Goal: Obtain resource: Obtain resource

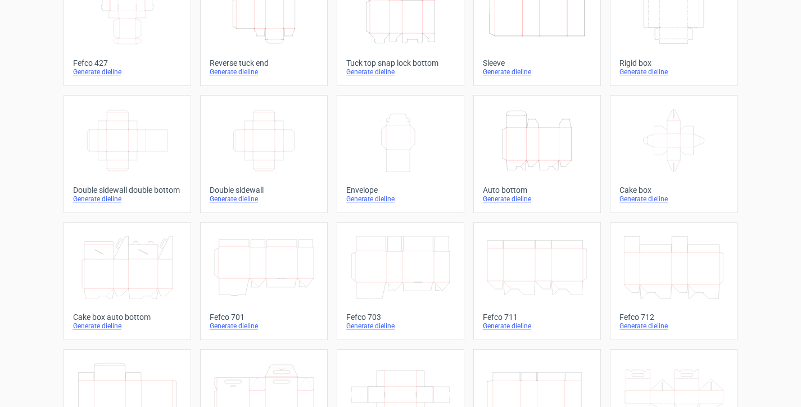
scroll to position [112, 0]
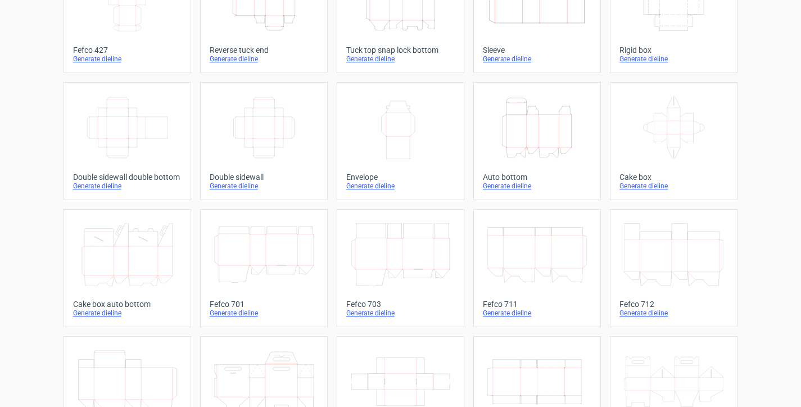
click at [133, 250] on icon at bounding box center [127, 254] width 99 height 63
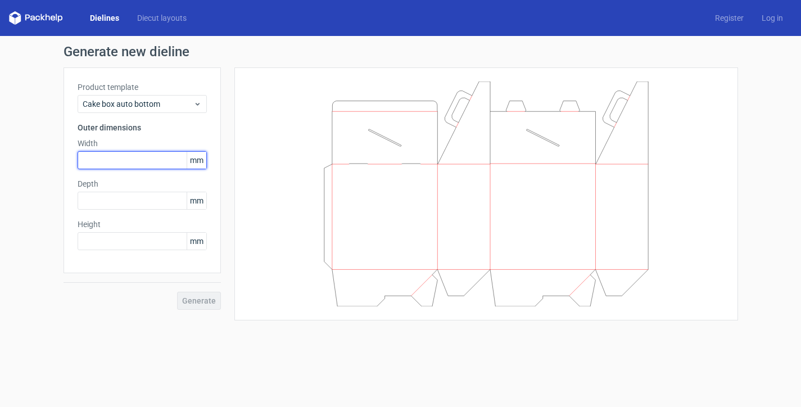
click at [108, 159] on input "text" at bounding box center [142, 160] width 129 height 18
type input "230"
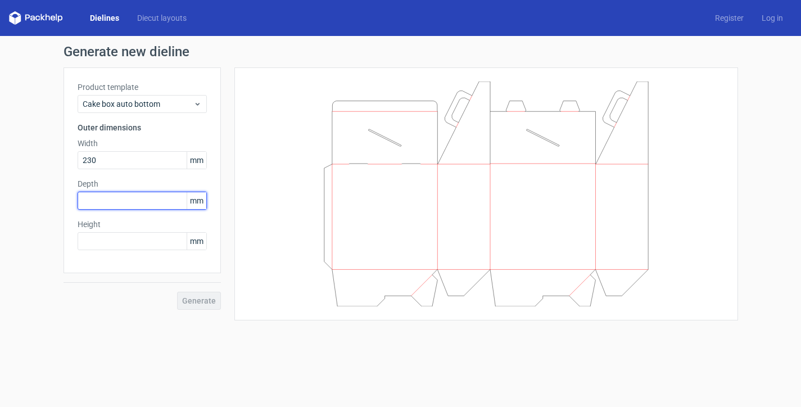
click at [125, 200] on input "text" at bounding box center [142, 201] width 129 height 18
type input "23"
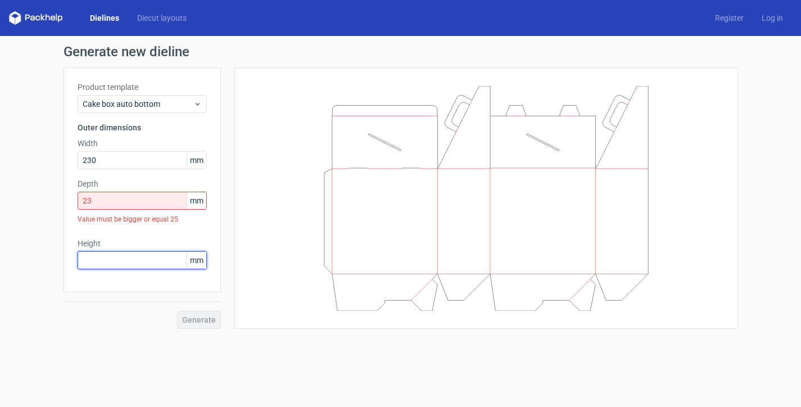
click at [102, 238] on div "Height mm" at bounding box center [142, 253] width 129 height 31
type input "100"
click at [107, 203] on input "23" at bounding box center [142, 201] width 129 height 18
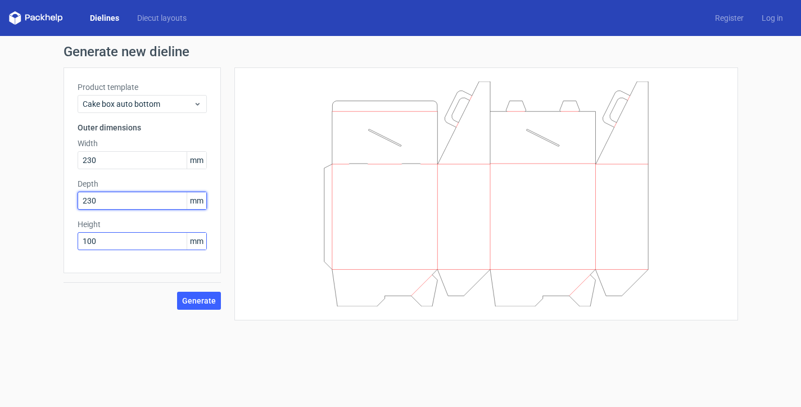
type input "230"
click at [101, 241] on input "100" at bounding box center [142, 241] width 129 height 18
click at [200, 302] on span "Generate" at bounding box center [199, 301] width 34 height 8
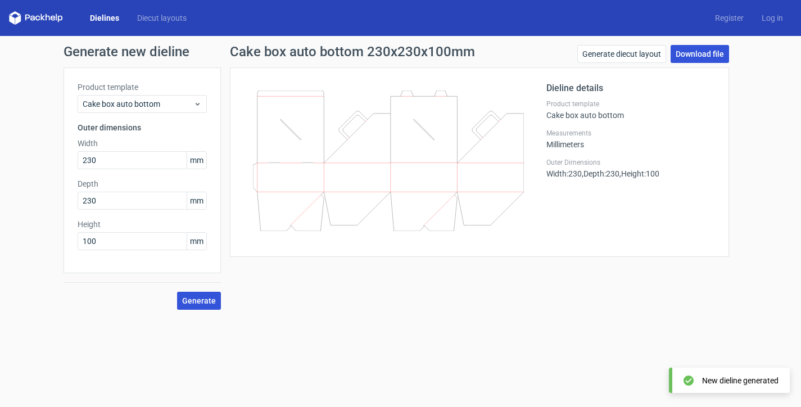
click at [704, 56] on link "Download file" at bounding box center [700, 54] width 58 height 18
click at [16, 120] on div "Generate new dieline Product template Cake box auto bottom Outer dimensions Wid…" at bounding box center [400, 177] width 801 height 283
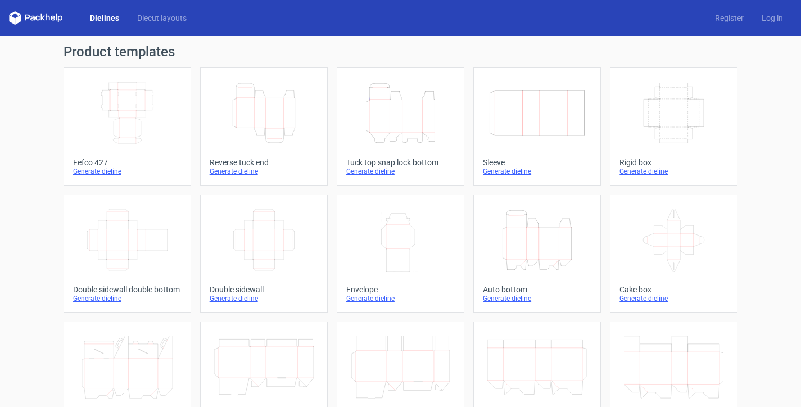
click at [126, 114] on icon "Width Depth Height" at bounding box center [127, 113] width 99 height 63
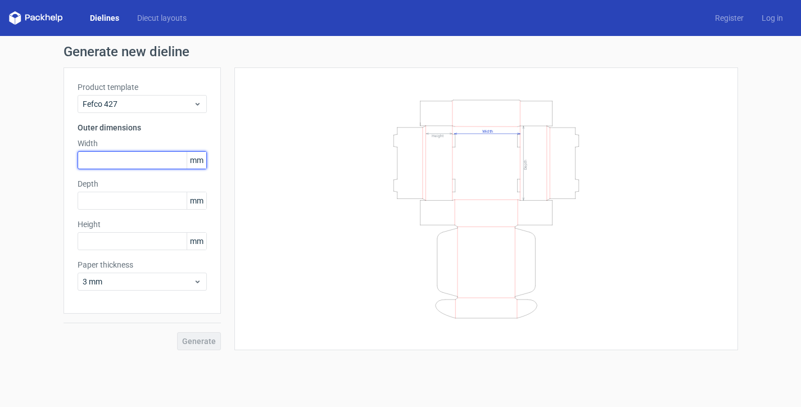
click at [128, 164] on input "text" at bounding box center [142, 160] width 129 height 18
type input "230"
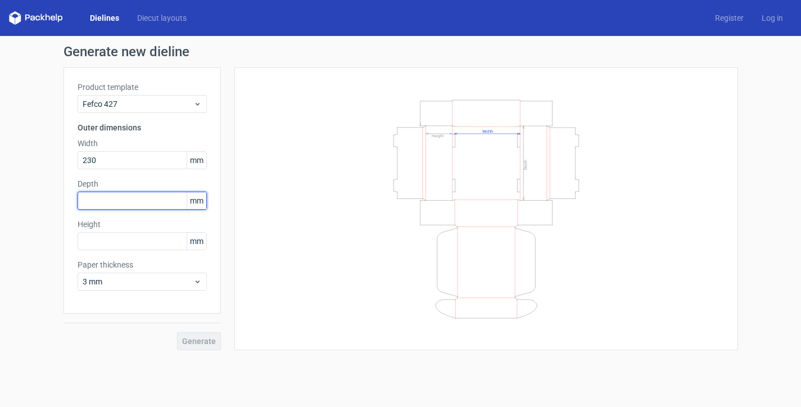
click at [117, 195] on input "text" at bounding box center [142, 201] width 129 height 18
type input "230"
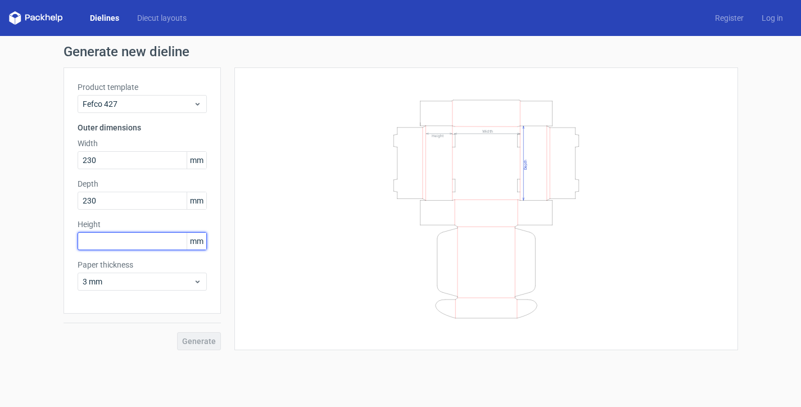
click at [98, 238] on input "text" at bounding box center [142, 241] width 129 height 18
type input "100"
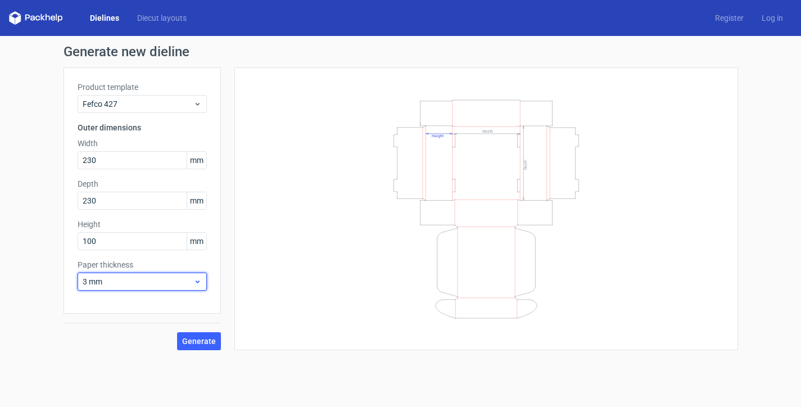
click at [146, 282] on span "3 mm" at bounding box center [138, 281] width 111 height 11
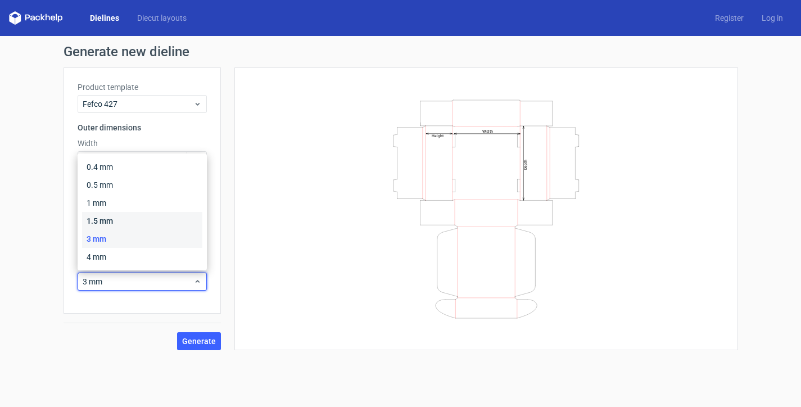
click at [118, 216] on div "1.5 mm" at bounding box center [142, 221] width 120 height 18
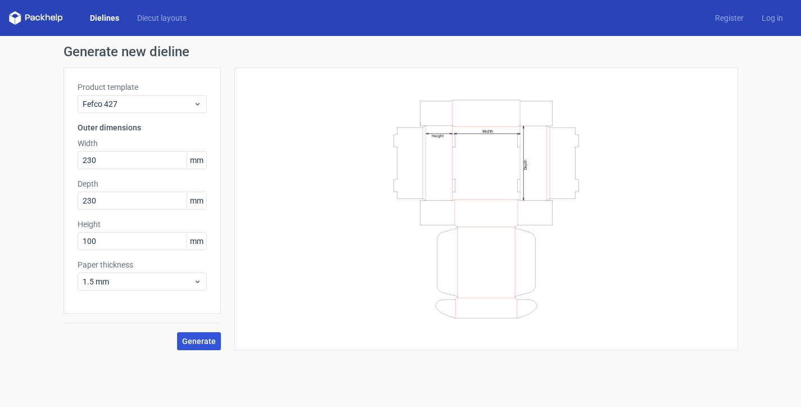
click at [197, 343] on span "Generate" at bounding box center [199, 341] width 34 height 8
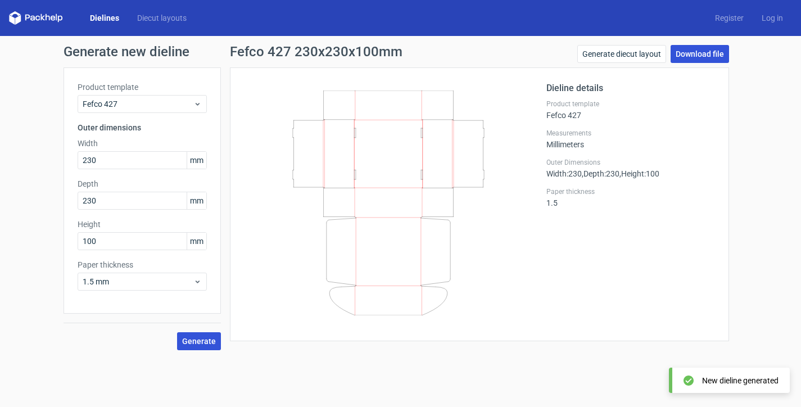
click at [685, 54] on link "Download file" at bounding box center [700, 54] width 58 height 18
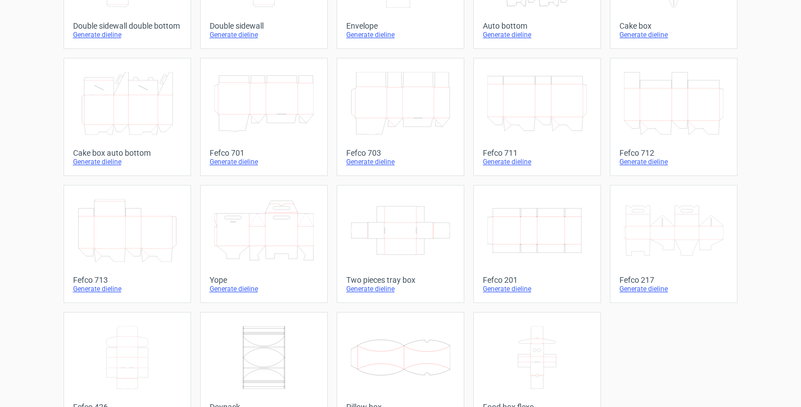
scroll to position [281, 0]
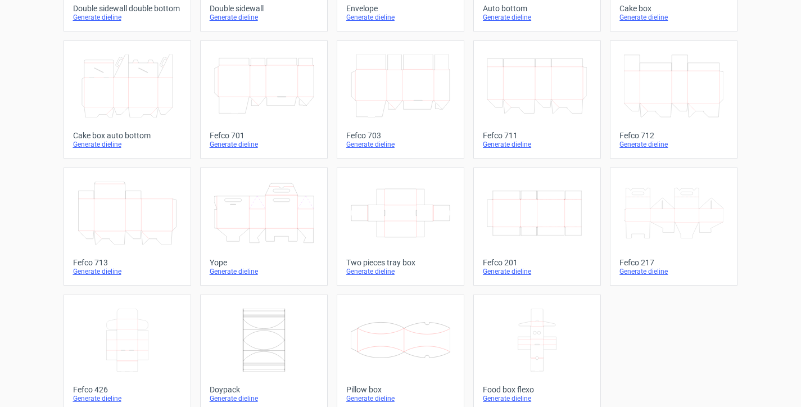
click at [657, 214] on icon at bounding box center [673, 213] width 99 height 63
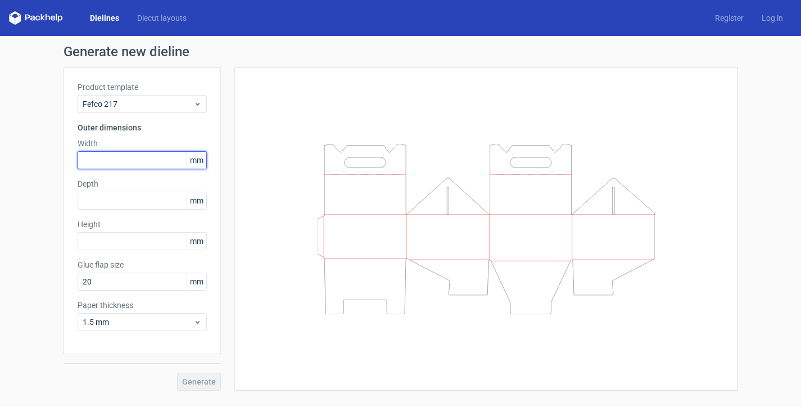
click at [112, 161] on input "text" at bounding box center [142, 160] width 129 height 18
type input "70"
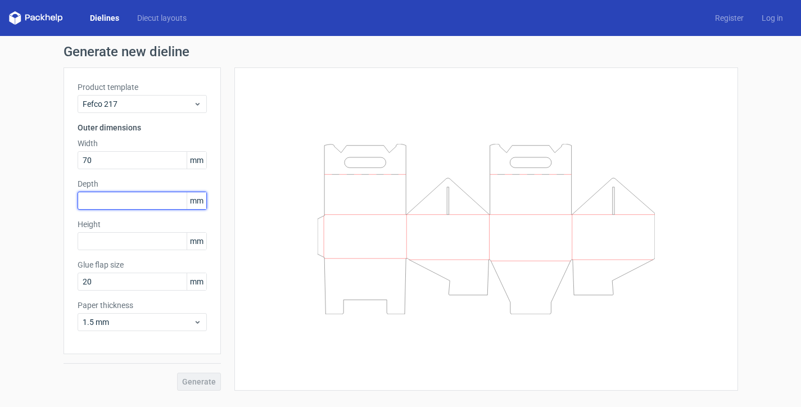
click at [100, 203] on input "text" at bounding box center [142, 201] width 129 height 18
type input "70"
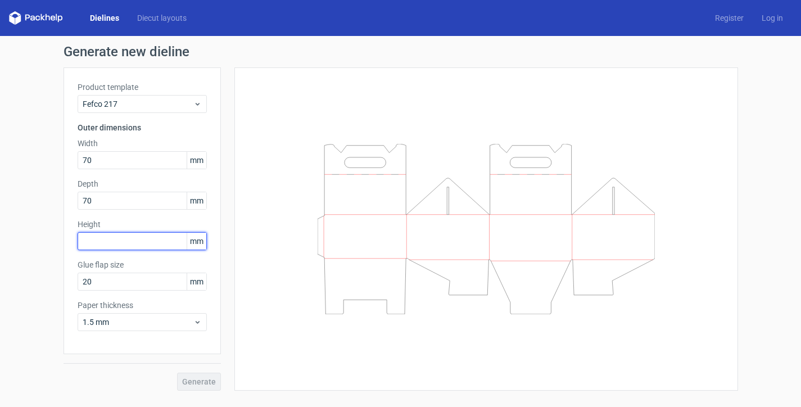
click at [105, 242] on input "text" at bounding box center [142, 241] width 129 height 18
type input "315"
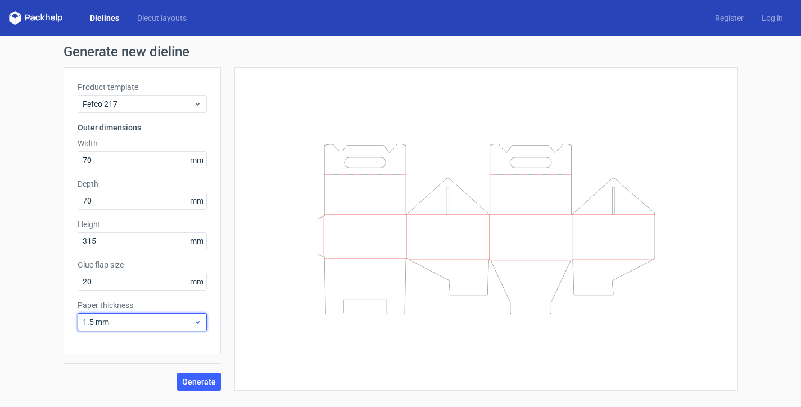
click at [103, 320] on span "1.5 mm" at bounding box center [138, 321] width 111 height 11
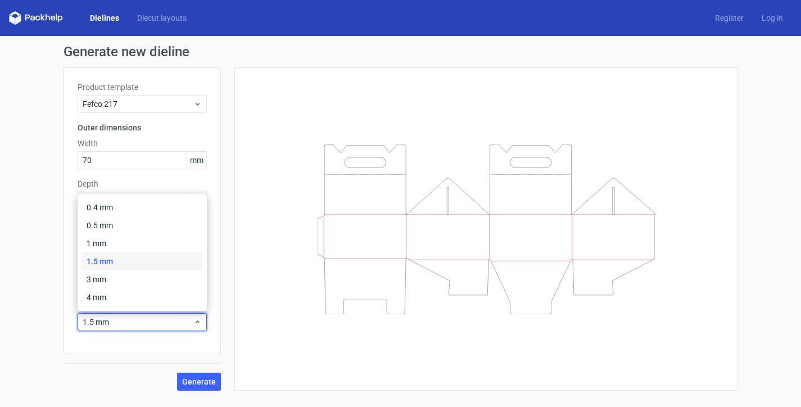
click at [108, 263] on div "1.5 mm" at bounding box center [142, 261] width 120 height 18
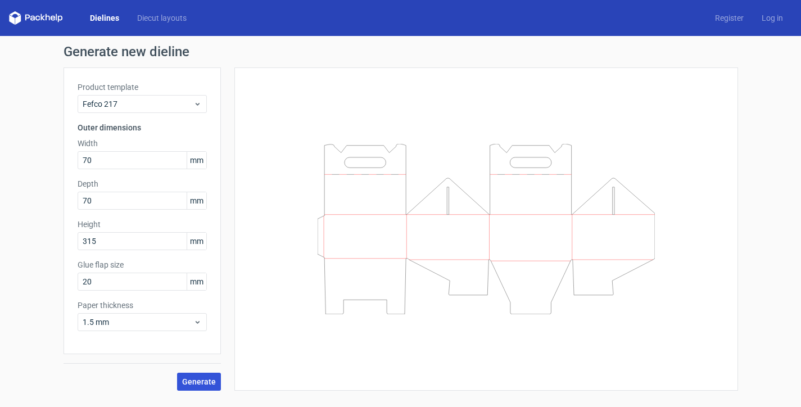
click at [192, 379] on span "Generate" at bounding box center [199, 382] width 34 height 8
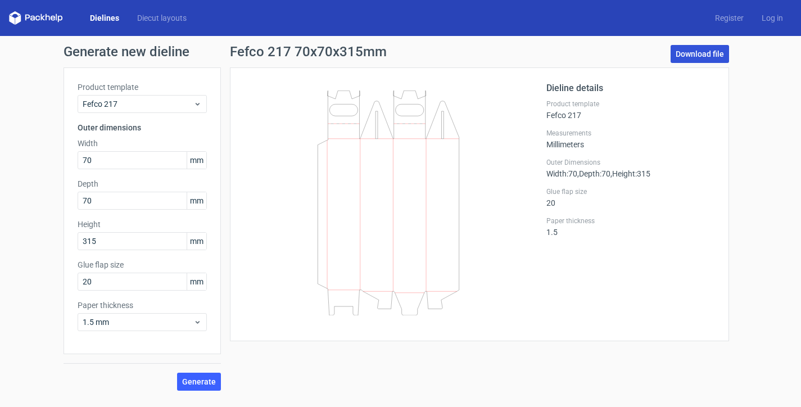
click at [694, 55] on link "Download file" at bounding box center [700, 54] width 58 height 18
click at [45, 120] on div "Generate new dieline Product template Fefco 217 Outer dimensions Width 70 mm De…" at bounding box center [400, 218] width 801 height 364
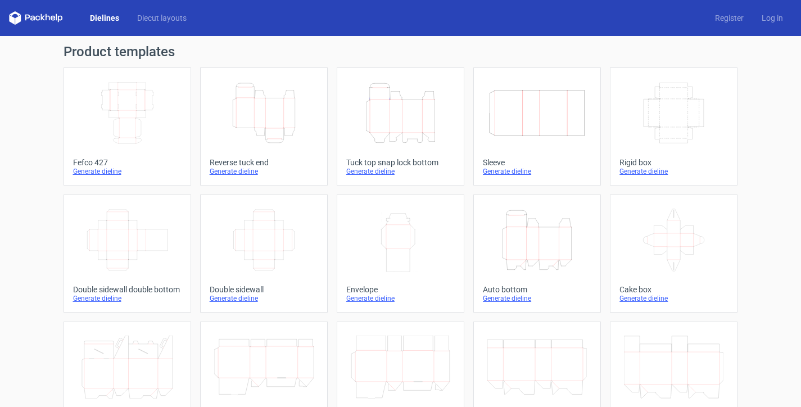
click at [400, 116] on icon "Height Depth Width" at bounding box center [400, 113] width 99 height 63
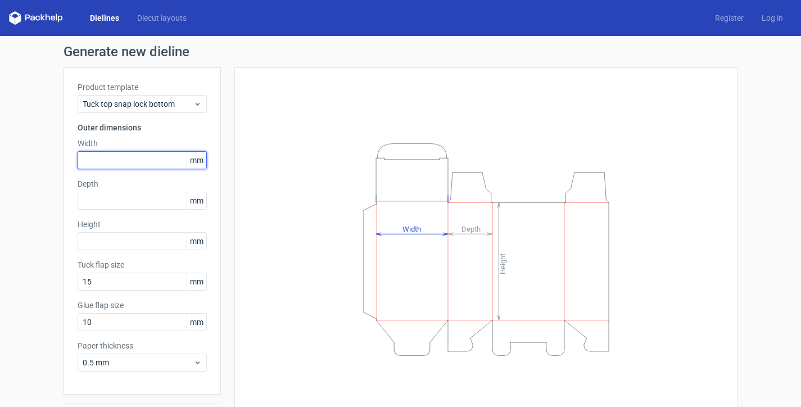
click at [119, 165] on input "text" at bounding box center [142, 160] width 129 height 18
type input "70"
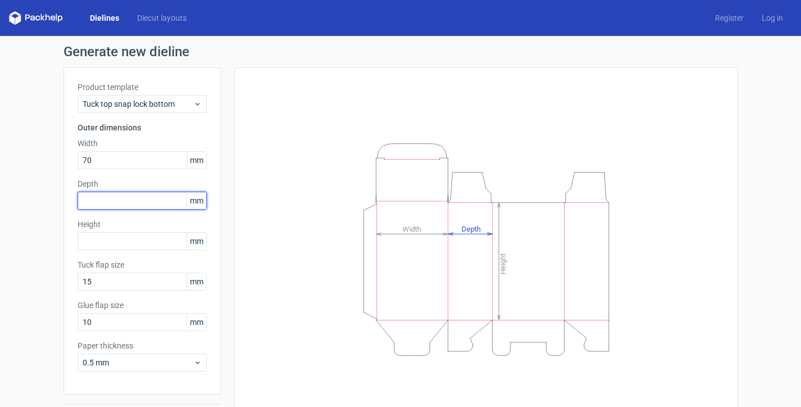
click at [111, 202] on input "text" at bounding box center [142, 201] width 129 height 18
type input "70"
drag, startPoint x: 109, startPoint y: 230, endPoint x: 110, endPoint y: 238, distance: 7.3
click at [109, 234] on div "Height mm" at bounding box center [142, 234] width 129 height 31
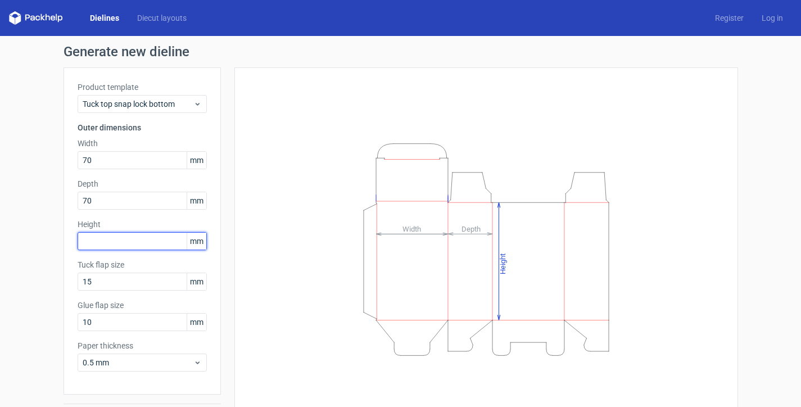
click at [110, 238] on input "text" at bounding box center [142, 241] width 129 height 18
type input "315"
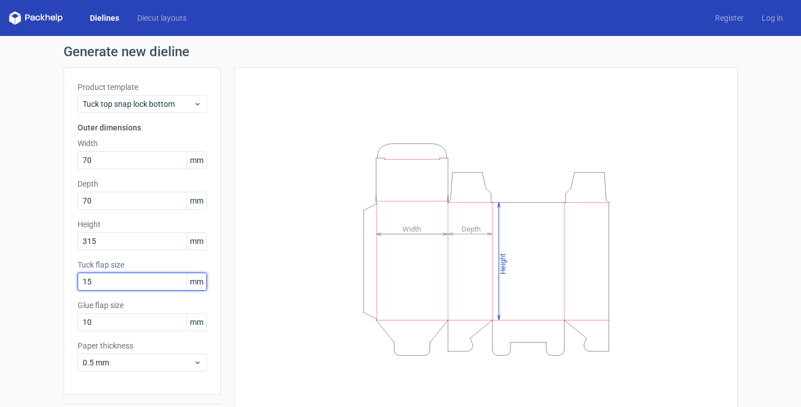
click at [115, 284] on input "15" at bounding box center [142, 282] width 129 height 18
type textarea "5"
drag, startPoint x: 115, startPoint y: 284, endPoint x: 27, endPoint y: 288, distance: 88.3
click at [27, 288] on div "Generate new dieline Product template Tuck top snap lock bottom Outer dimension…" at bounding box center [400, 238] width 801 height 404
type input "25"
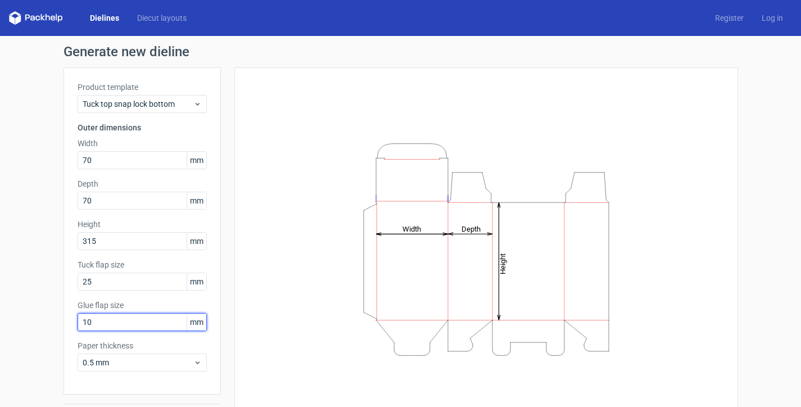
drag, startPoint x: 111, startPoint y: 323, endPoint x: 65, endPoint y: 323, distance: 46.1
click at [65, 323] on div "Product template Tuck top snap lock bottom Outer dimensions Width 70 mm Depth 7…" at bounding box center [142, 230] width 157 height 327
type input "15"
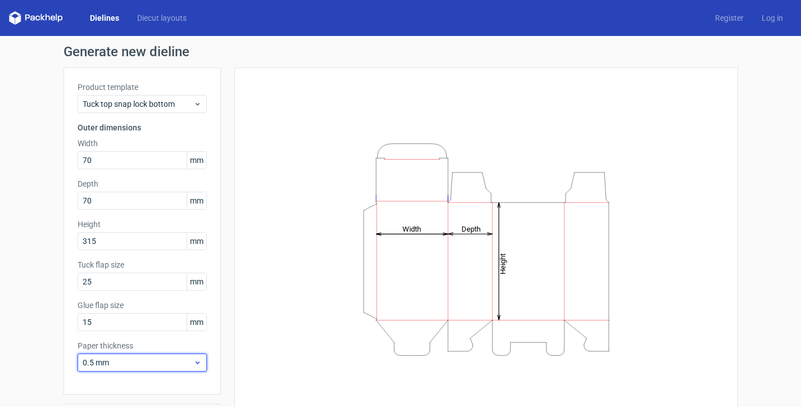
click at [115, 363] on span "0.5 mm" at bounding box center [138, 362] width 111 height 11
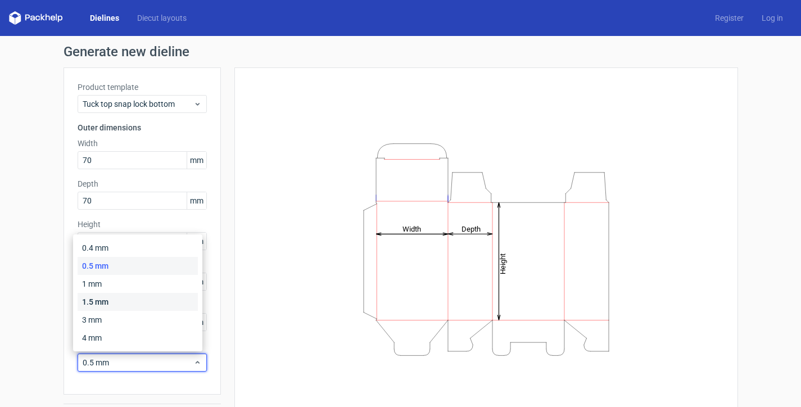
click at [121, 301] on div "1.5 mm" at bounding box center [138, 302] width 120 height 18
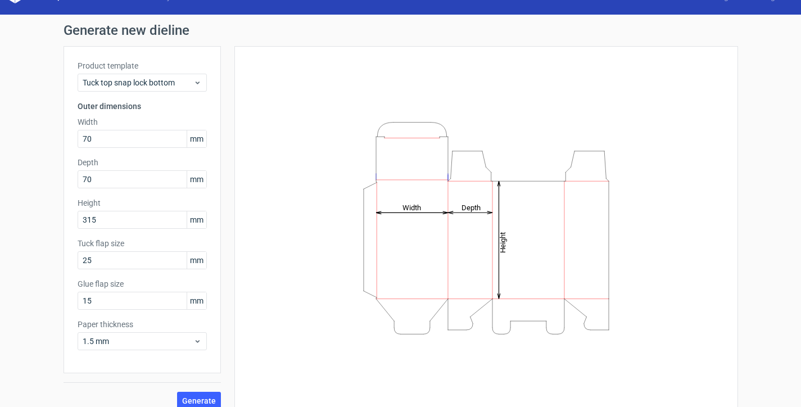
scroll to position [33, 0]
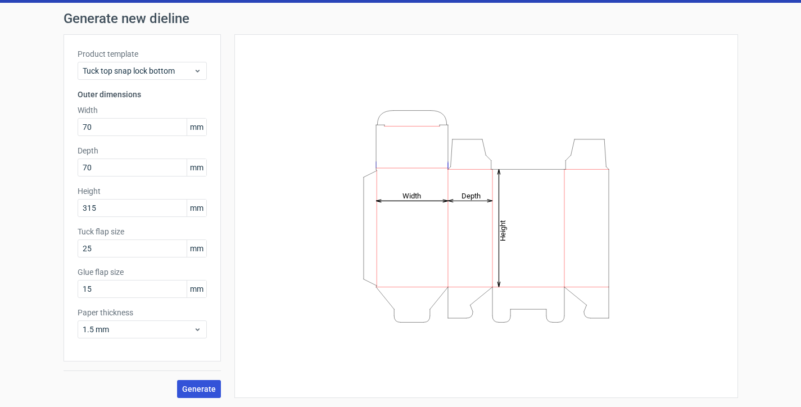
click at [188, 385] on span "Generate" at bounding box center [199, 389] width 34 height 8
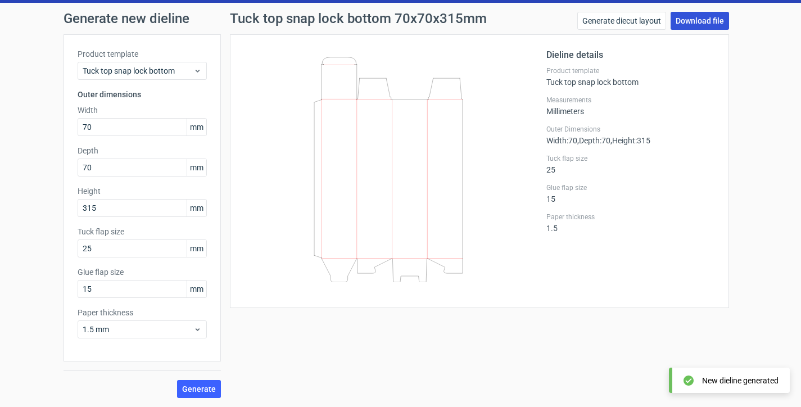
click at [693, 22] on link "Download file" at bounding box center [700, 21] width 58 height 18
